Goal: Navigation & Orientation: Find specific page/section

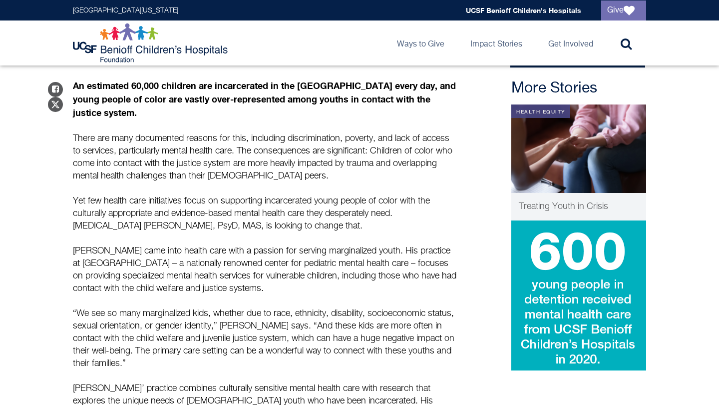
scroll to position [345, 0]
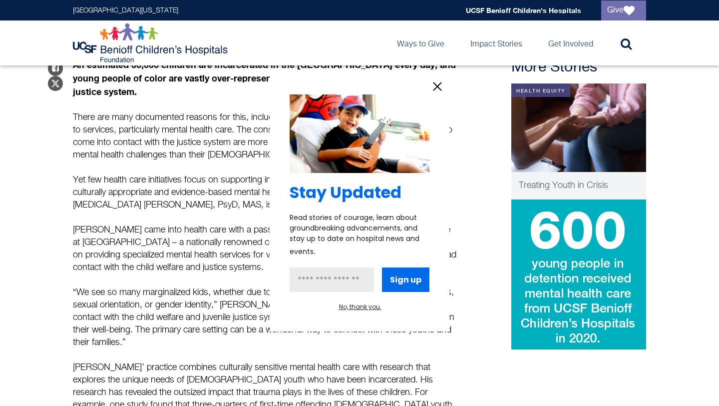
click at [435, 87] on icon "information" at bounding box center [437, 86] width 15 height 15
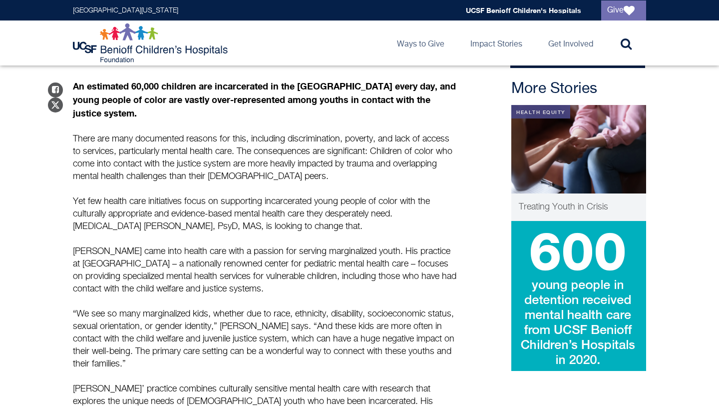
scroll to position [321, 0]
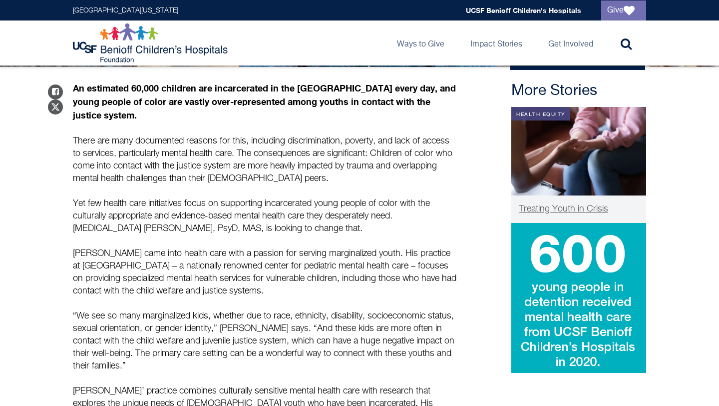
click at [578, 206] on span "Treating Youth in Crisis" at bounding box center [563, 208] width 89 height 9
click at [111, 60] on img at bounding box center [151, 43] width 157 height 40
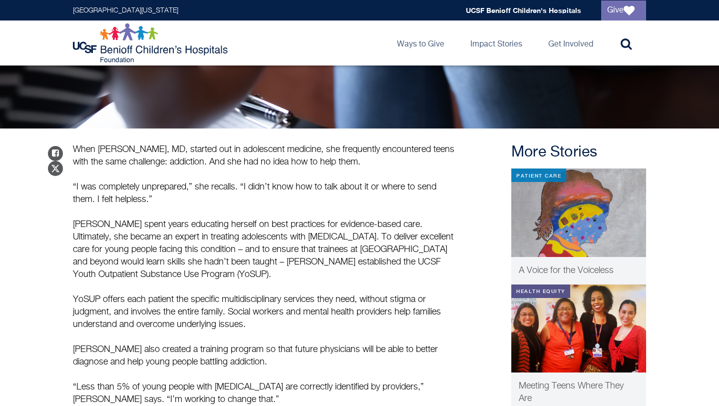
scroll to position [289, 0]
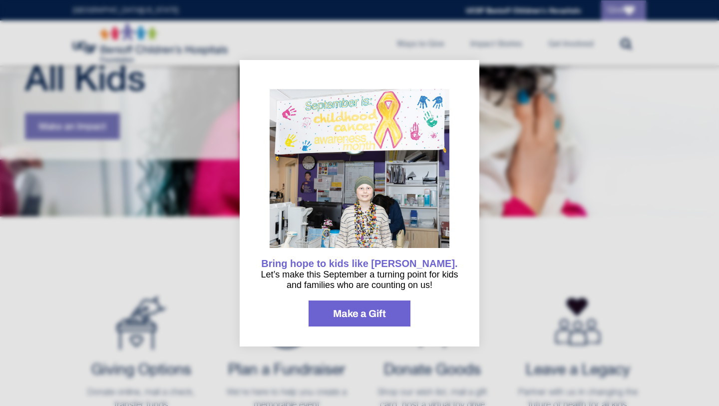
scroll to position [196, 0]
